Goal: Information Seeking & Learning: Find specific fact

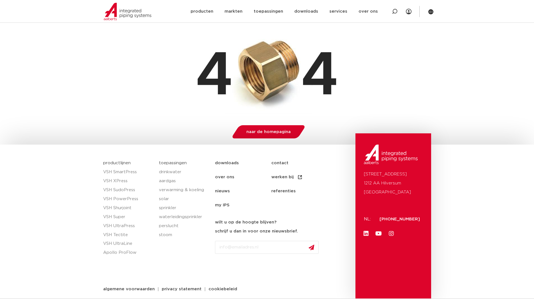
scroll to position [93, 0]
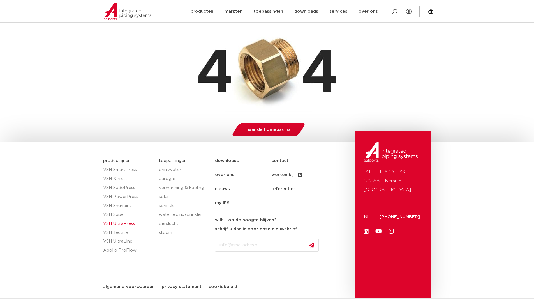
click at [132, 223] on link "VSH UltraPress" at bounding box center [128, 223] width 50 height 9
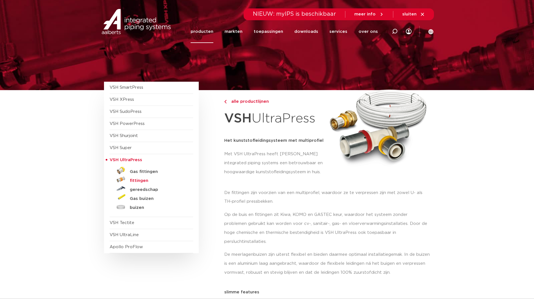
click at [141, 179] on h5 "fittingen" at bounding box center [158, 180] width 56 height 5
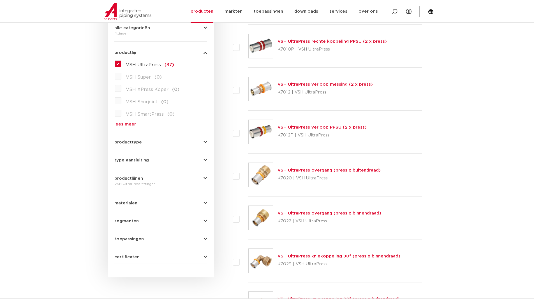
scroll to position [140, 0]
click at [133, 144] on form "zoek op naam of productnummer alle categorieën fittingen fittingen afsluiters b…" at bounding box center [160, 129] width 93 height 268
click at [139, 164] on form "zoek op naam of productnummer alle categorieën fittingen fittingen afsluiters b…" at bounding box center [160, 129] width 93 height 268
click at [139, 159] on span "type aansluiting" at bounding box center [131, 159] width 34 height 4
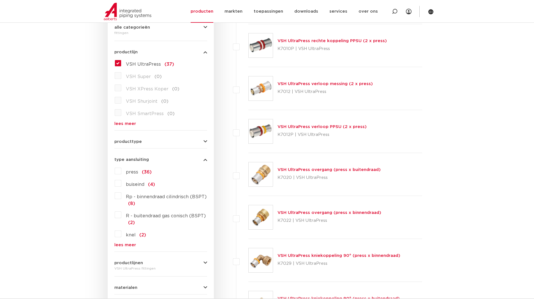
click at [139, 159] on span "type aansluiting" at bounding box center [131, 159] width 34 height 4
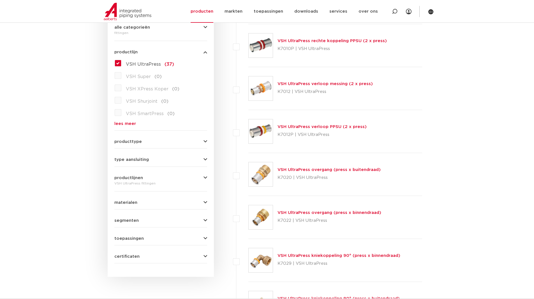
click at [127, 140] on span "producttype" at bounding box center [127, 141] width 27 height 4
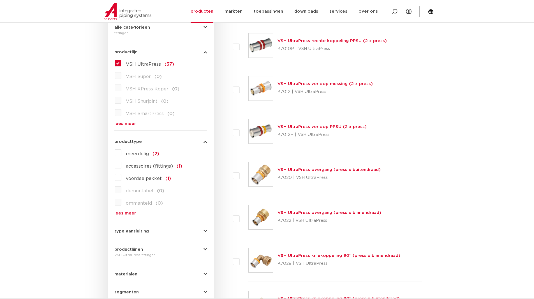
click at [127, 140] on span "producttype" at bounding box center [127, 141] width 27 height 4
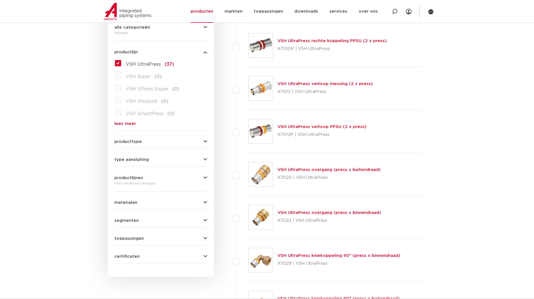
click at [128, 163] on form "zoek op naam of productnummer alle categorieën fittingen fittingen afsluiters b…" at bounding box center [160, 129] width 93 height 268
click at [128, 160] on span "type aansluiting" at bounding box center [131, 159] width 34 height 4
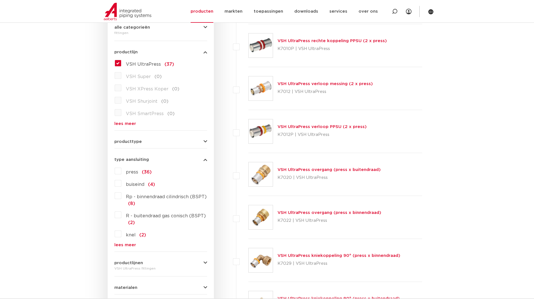
click at [139, 158] on span "type aansluiting" at bounding box center [131, 159] width 34 height 4
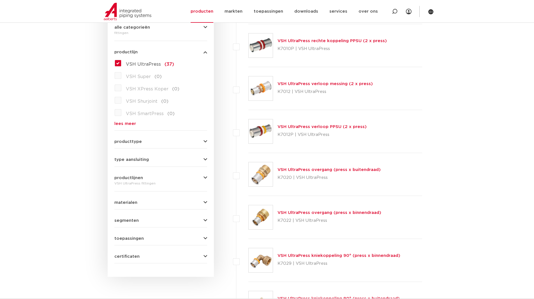
click at [314, 169] on link "VSH UltraPress overgang (press x buitendraad)" at bounding box center [329, 169] width 103 height 4
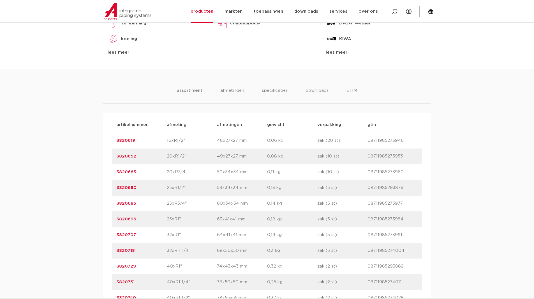
scroll to position [309, 0]
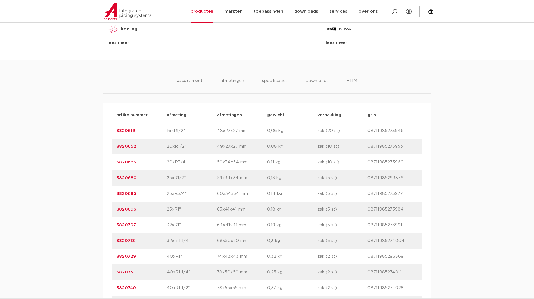
drag, startPoint x: 142, startPoint y: 257, endPoint x: 115, endPoint y: 256, distance: 27.2
click at [115, 256] on div "artikelnummer 3820729 afmeting 40xR1" afmetingen 74x43x43 mm gewicht 0,32 kg ve…" at bounding box center [267, 256] width 310 height 16
copy link "3820729"
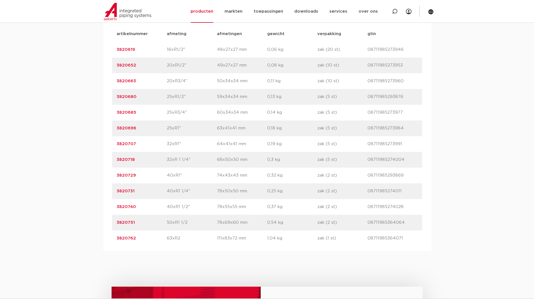
scroll to position [393, 0]
